Goal: Task Accomplishment & Management: Use online tool/utility

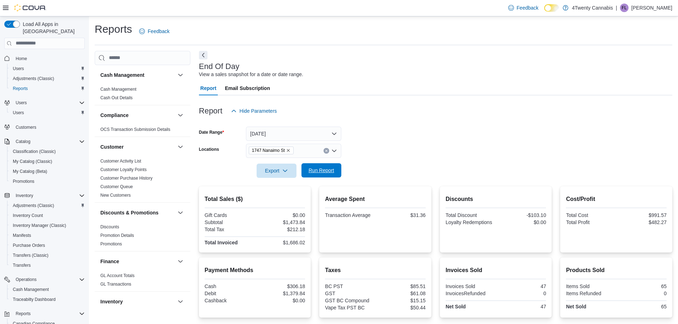
scroll to position [68, 0]
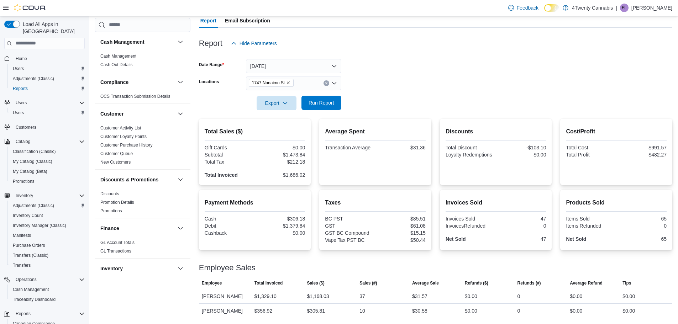
click at [337, 107] on button "Run Report" at bounding box center [321, 103] width 40 height 14
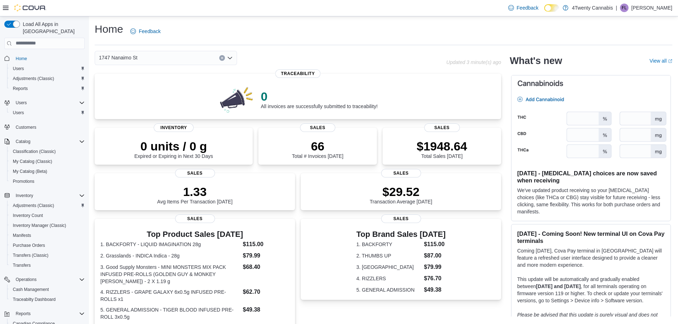
scroll to position [53, 0]
